Goal: Information Seeking & Learning: Learn about a topic

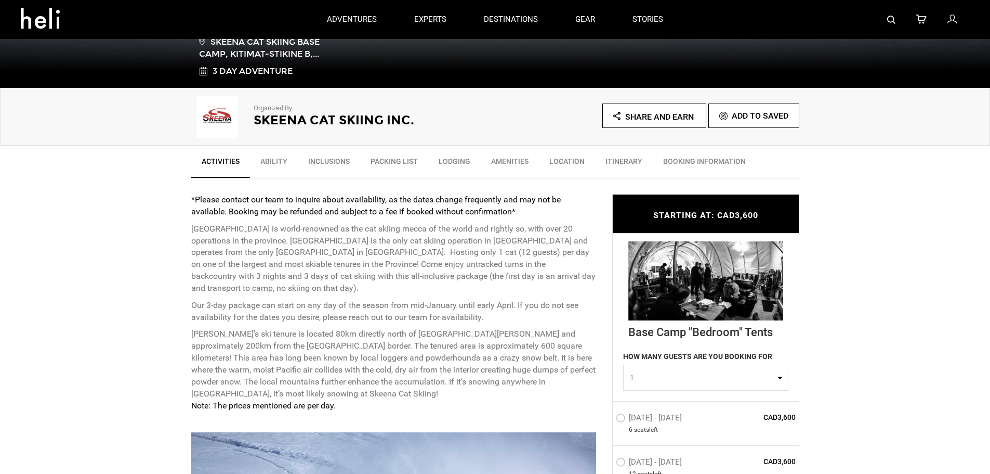
scroll to position [260, 0]
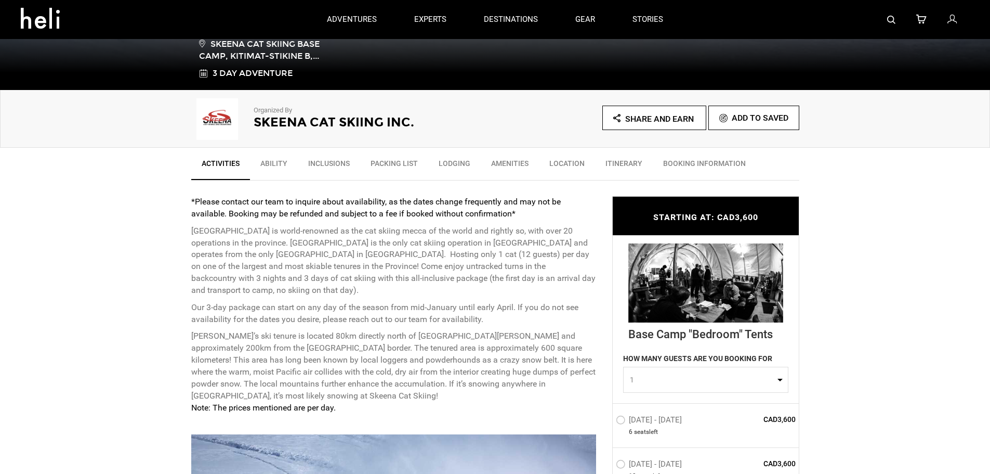
click at [452, 158] on link "Lodging" at bounding box center [454, 166] width 53 height 26
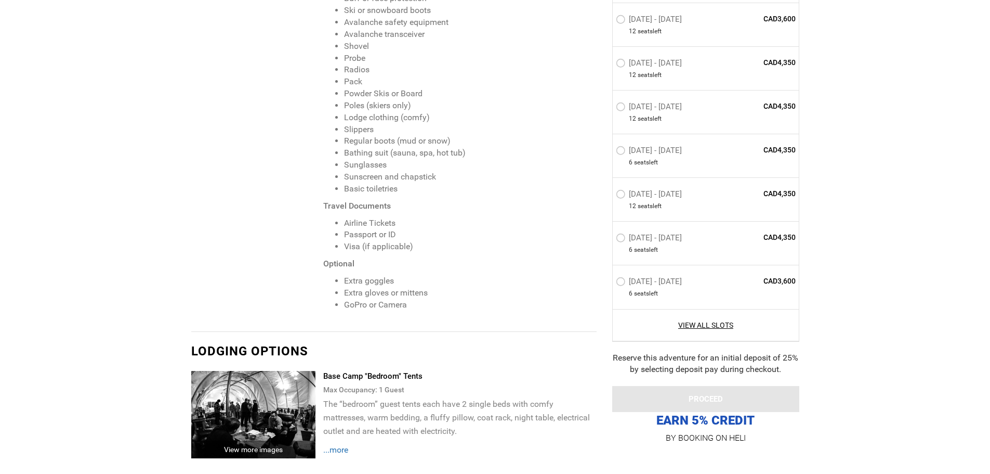
scroll to position [1990, 0]
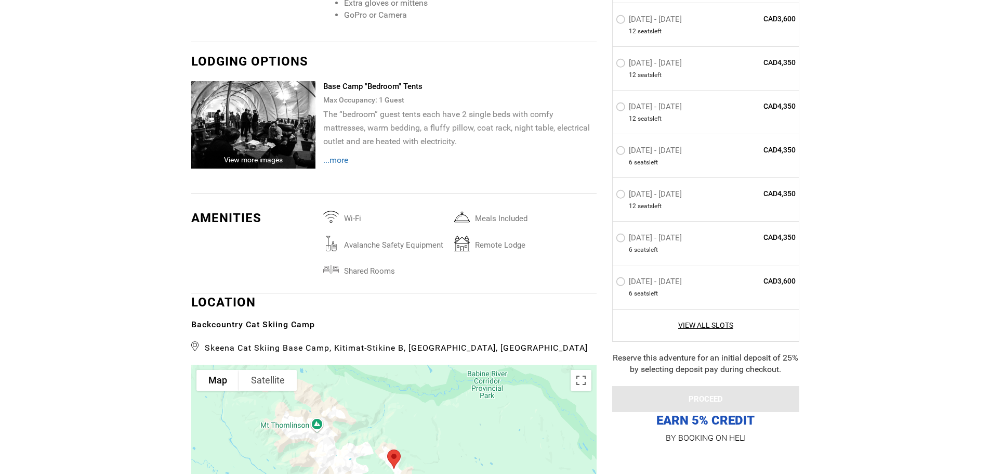
click at [347, 159] on span "...more" at bounding box center [335, 160] width 25 height 10
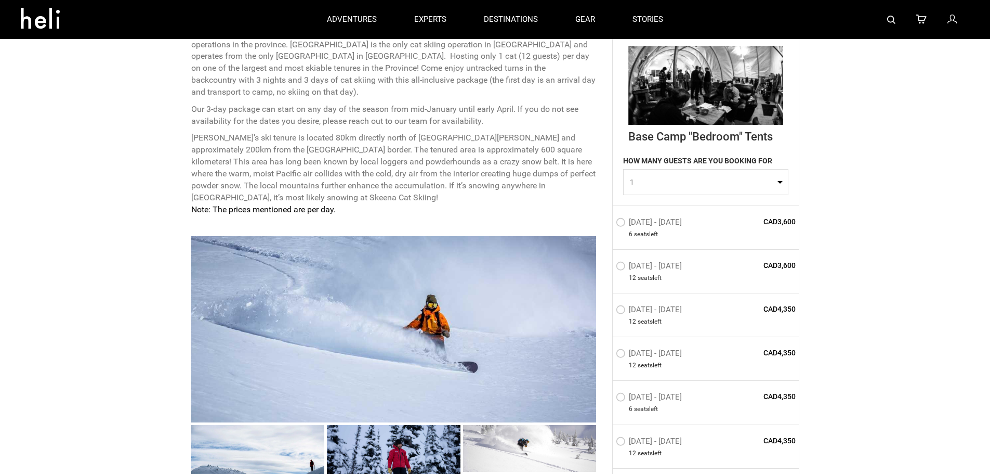
scroll to position [327, 0]
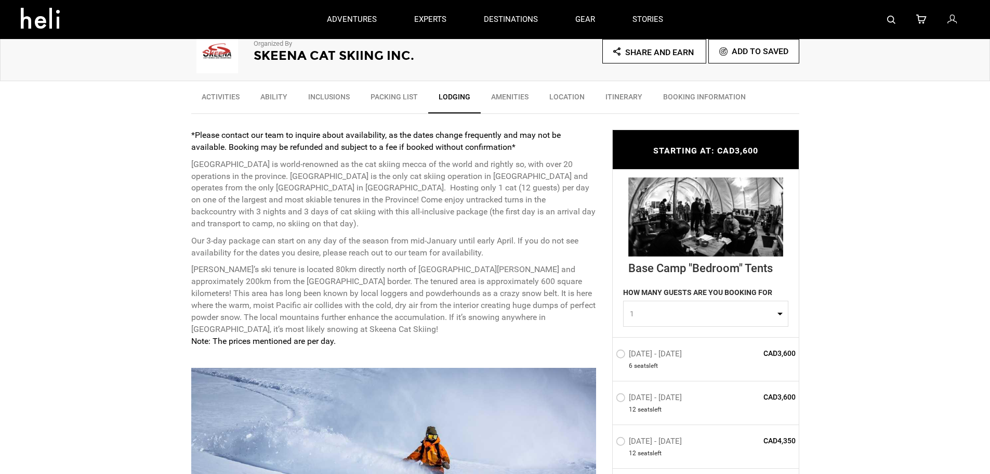
click at [502, 95] on link "Amenities" at bounding box center [510, 99] width 58 height 26
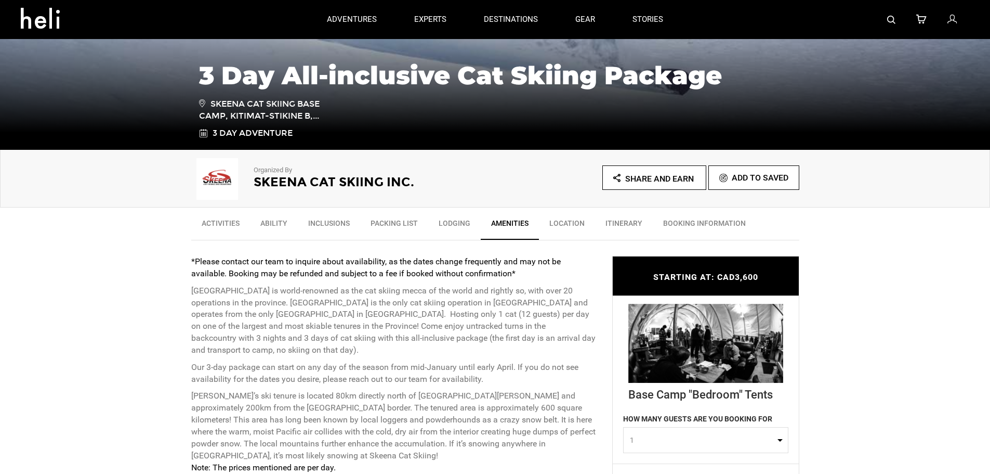
scroll to position [208, 0]
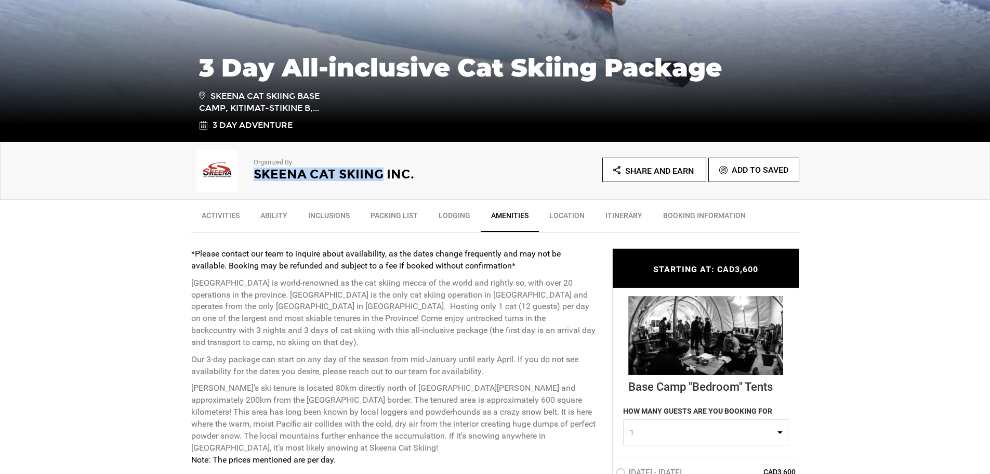
drag, startPoint x: 255, startPoint y: 173, endPoint x: 381, endPoint y: 175, distance: 125.8
click at [381, 175] on h2 "Skeena Cat Skiing Inc." at bounding box center [360, 174] width 213 height 14
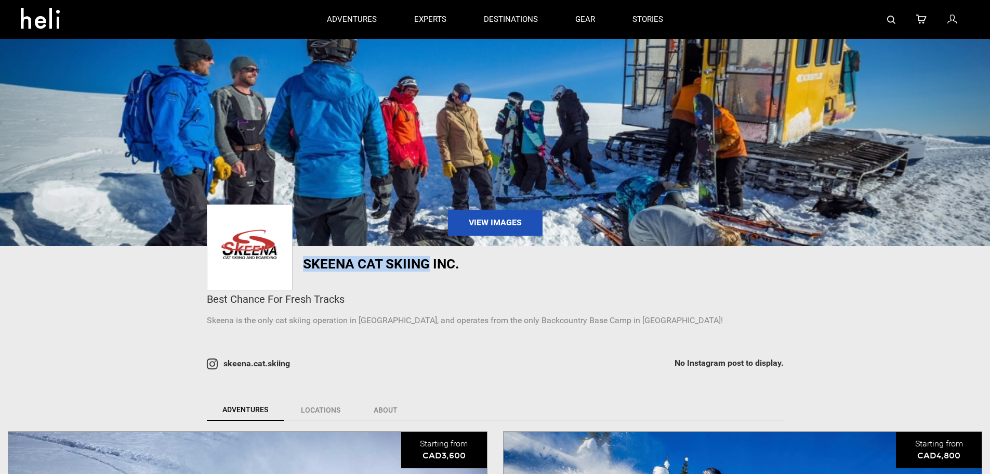
drag, startPoint x: 369, startPoint y: 174, endPoint x: 428, endPoint y: 268, distance: 111.2
click at [428, 268] on h1 "Skeena Cat Skiing Inc." at bounding box center [448, 263] width 291 height 15
